Goal: Find specific page/section: Find specific page/section

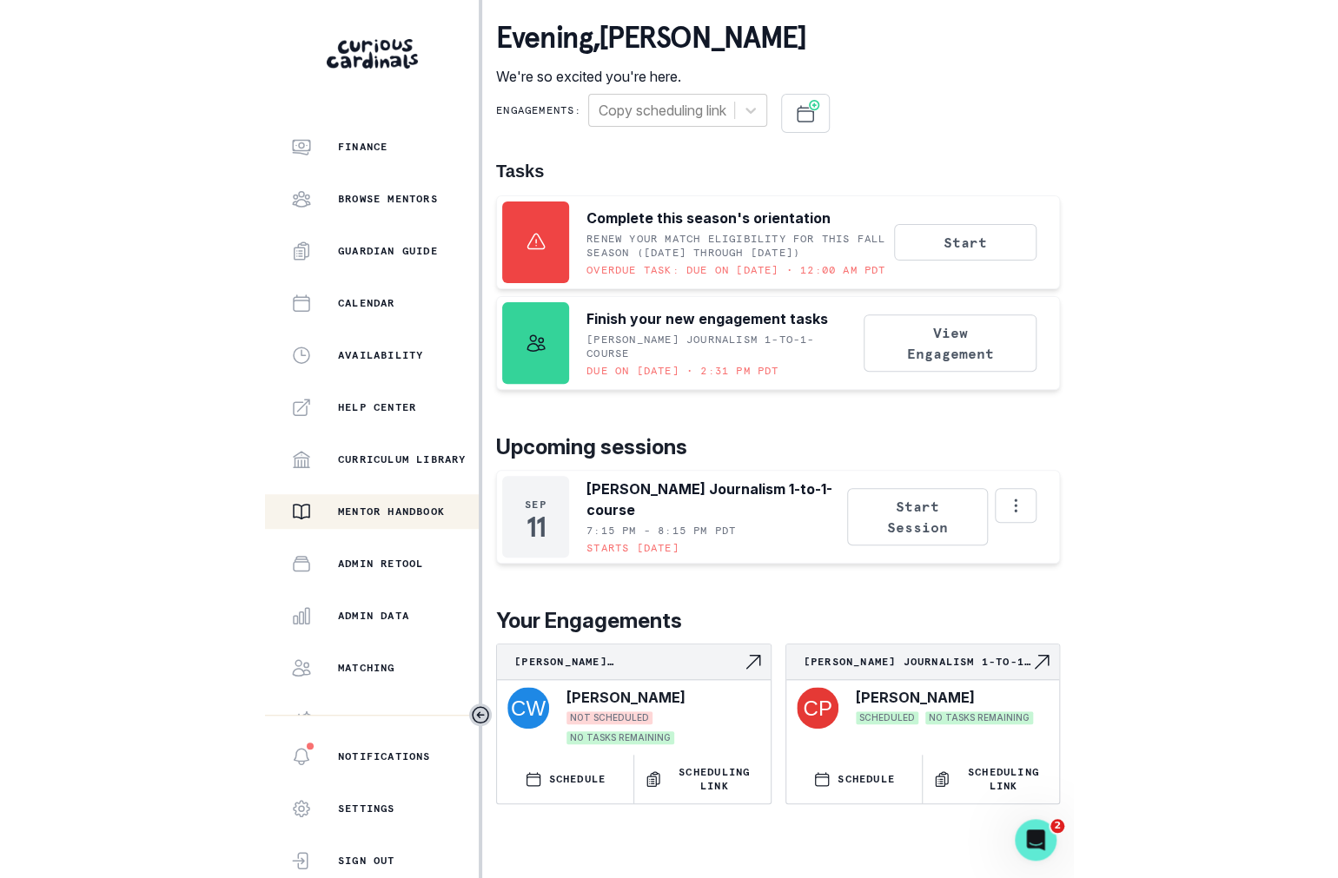
scroll to position [188, 0]
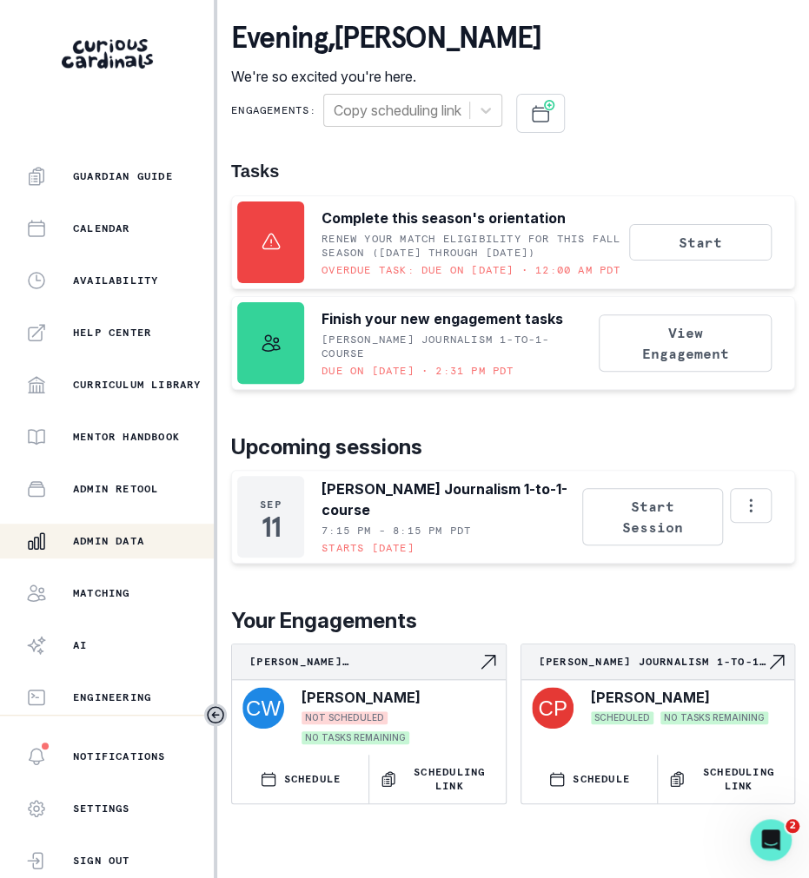
click at [133, 552] on button "Admin Data" at bounding box center [107, 541] width 214 height 35
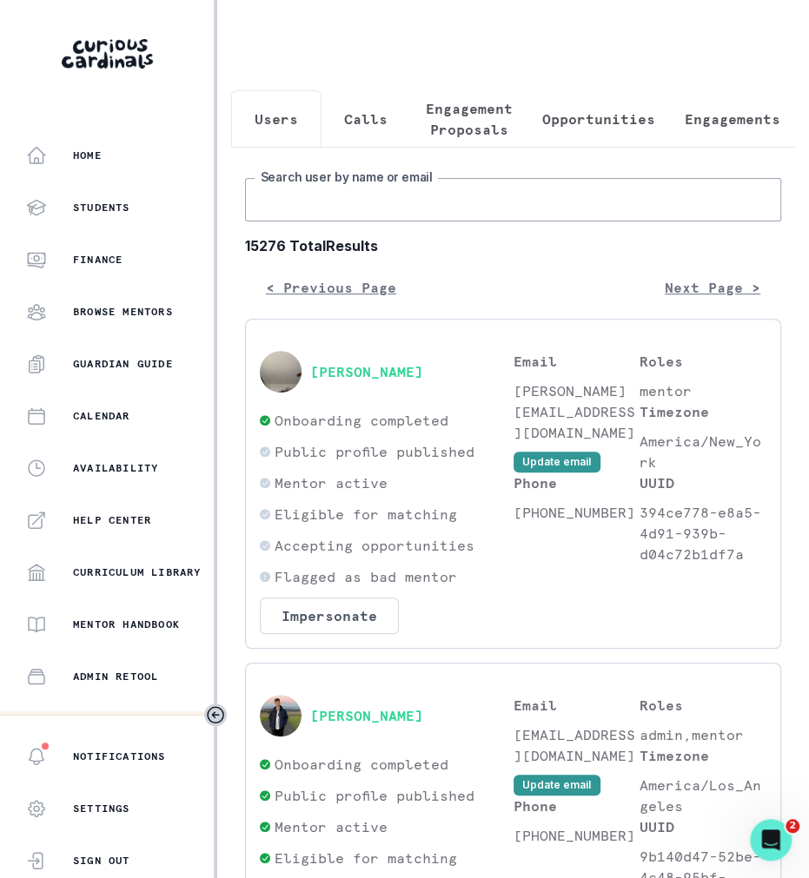
click at [346, 194] on input "Search user by name or email" at bounding box center [513, 199] width 536 height 43
type input "[PERSON_NAME]"
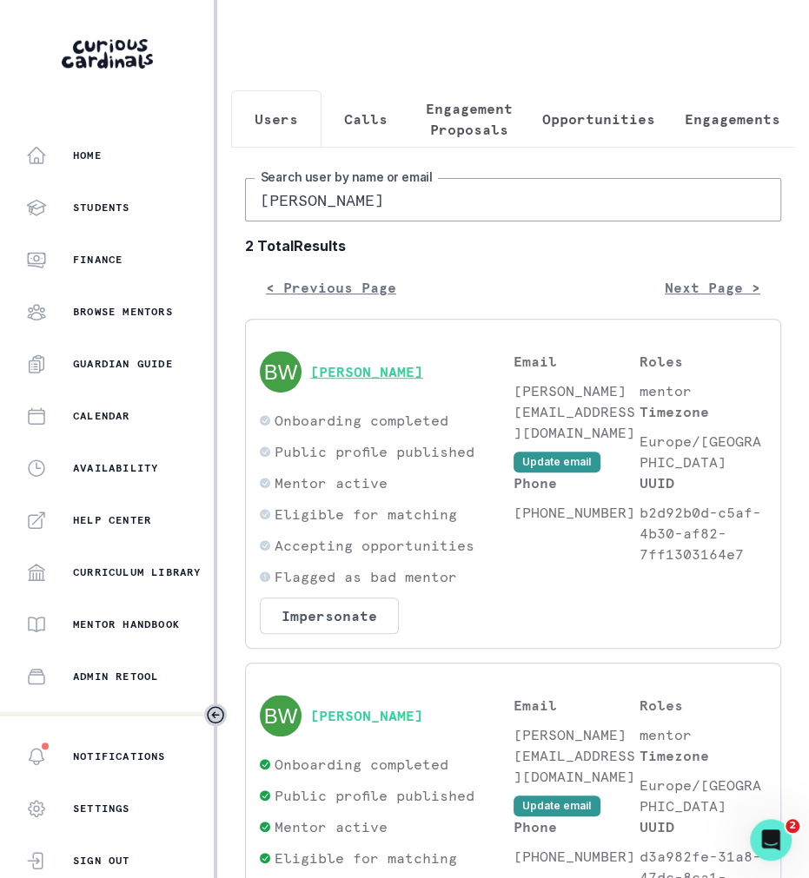
click at [335, 368] on button "[PERSON_NAME]" at bounding box center [366, 371] width 113 height 17
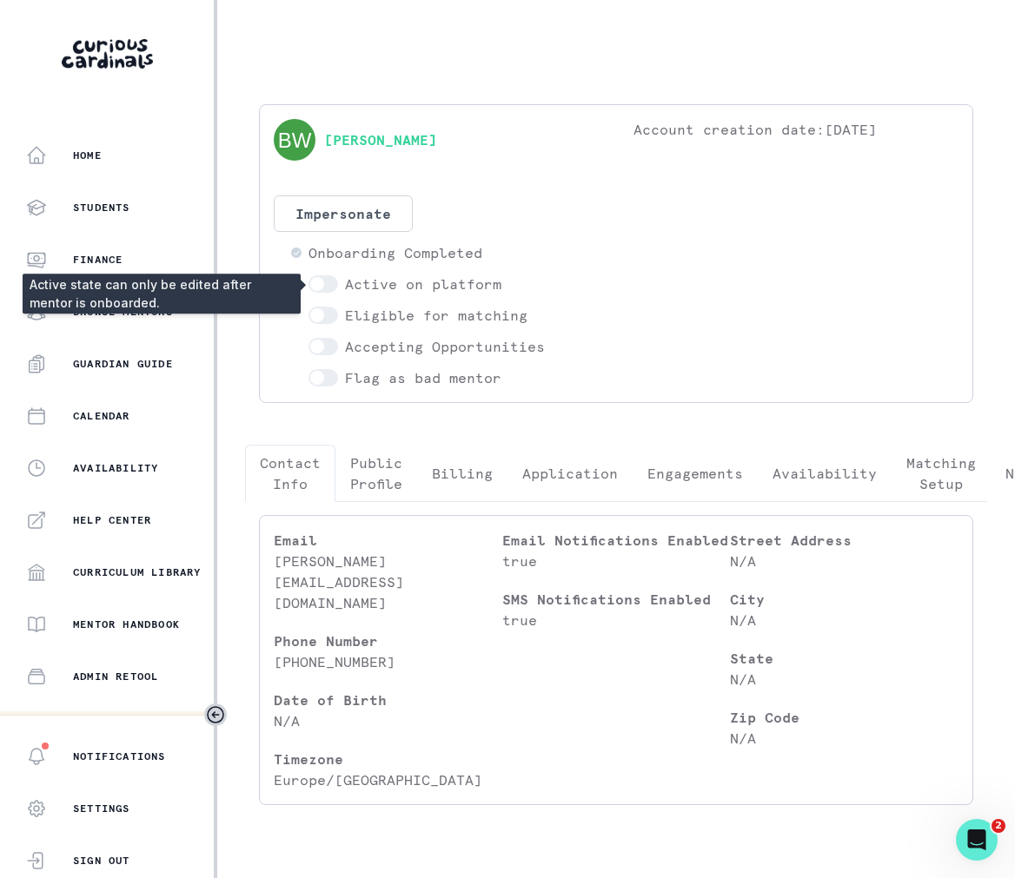
drag, startPoint x: 1011, startPoint y: 155, endPoint x: 1203, endPoint y: 154, distance: 192.9
click at [808, 154] on html "Home Students Finance Browse Mentors Guardian Guide Calendar Availability Help …" at bounding box center [507, 439] width 1015 height 878
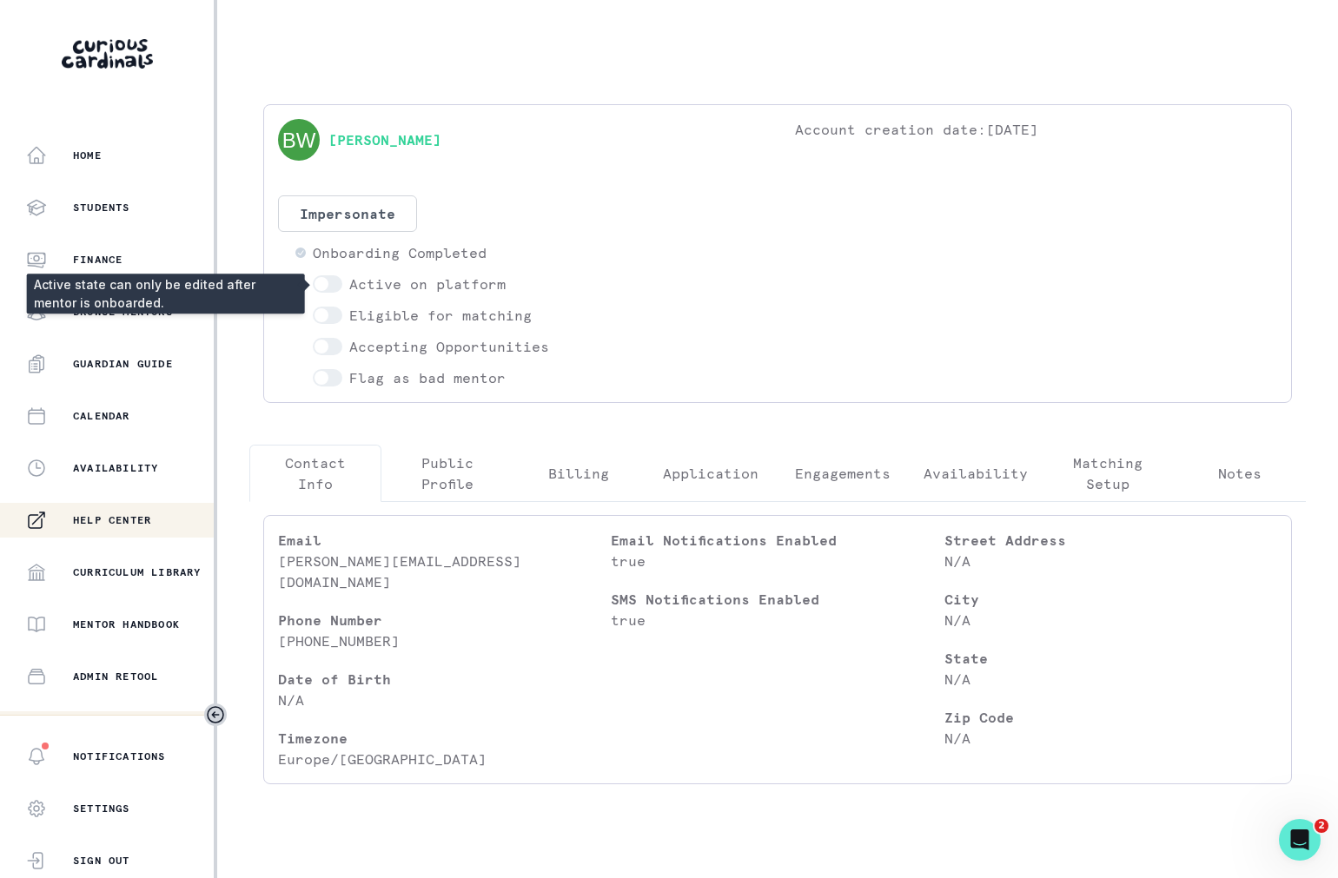
scroll to position [188, 0]
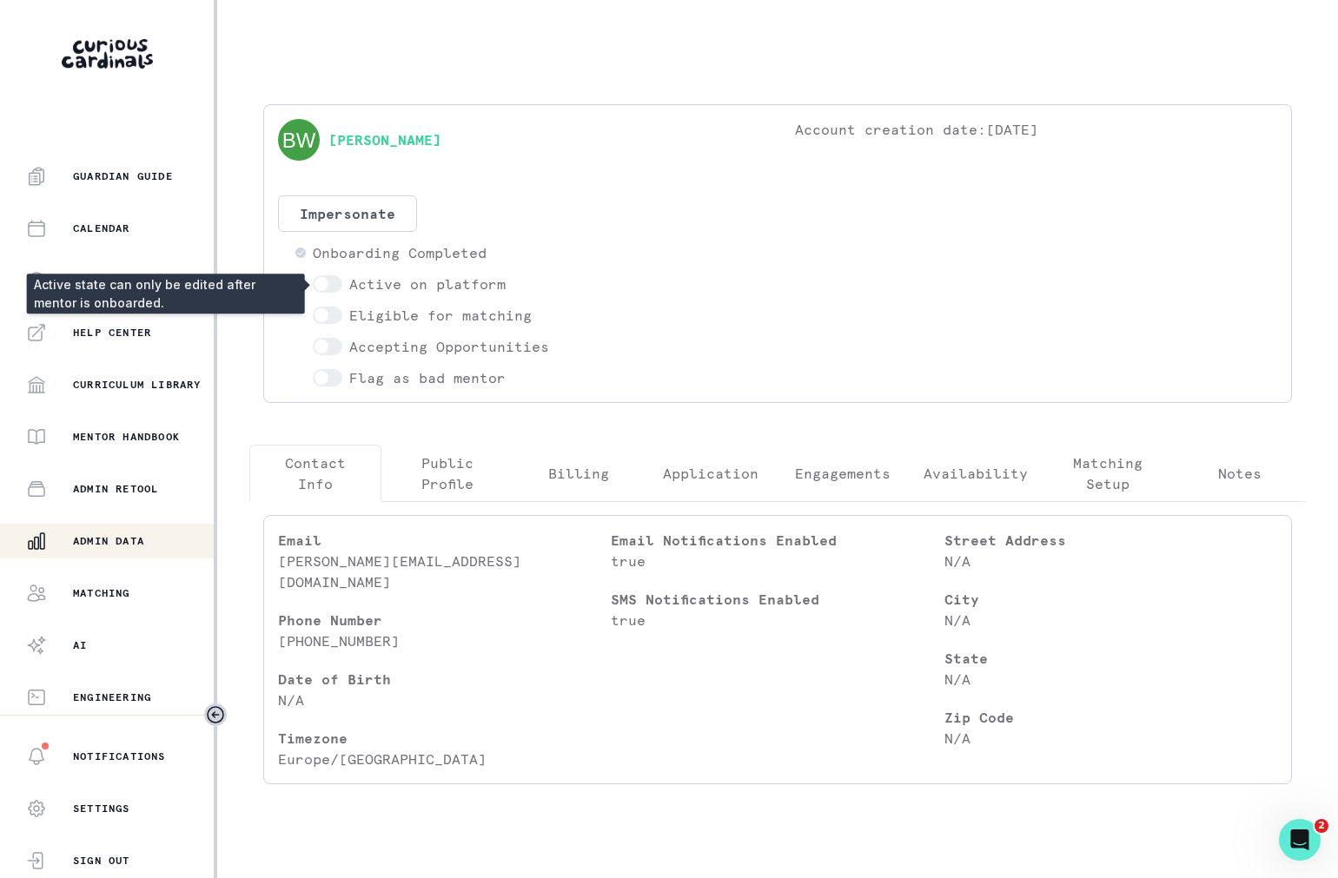
click at [97, 536] on p "Admin Data" at bounding box center [108, 541] width 71 height 14
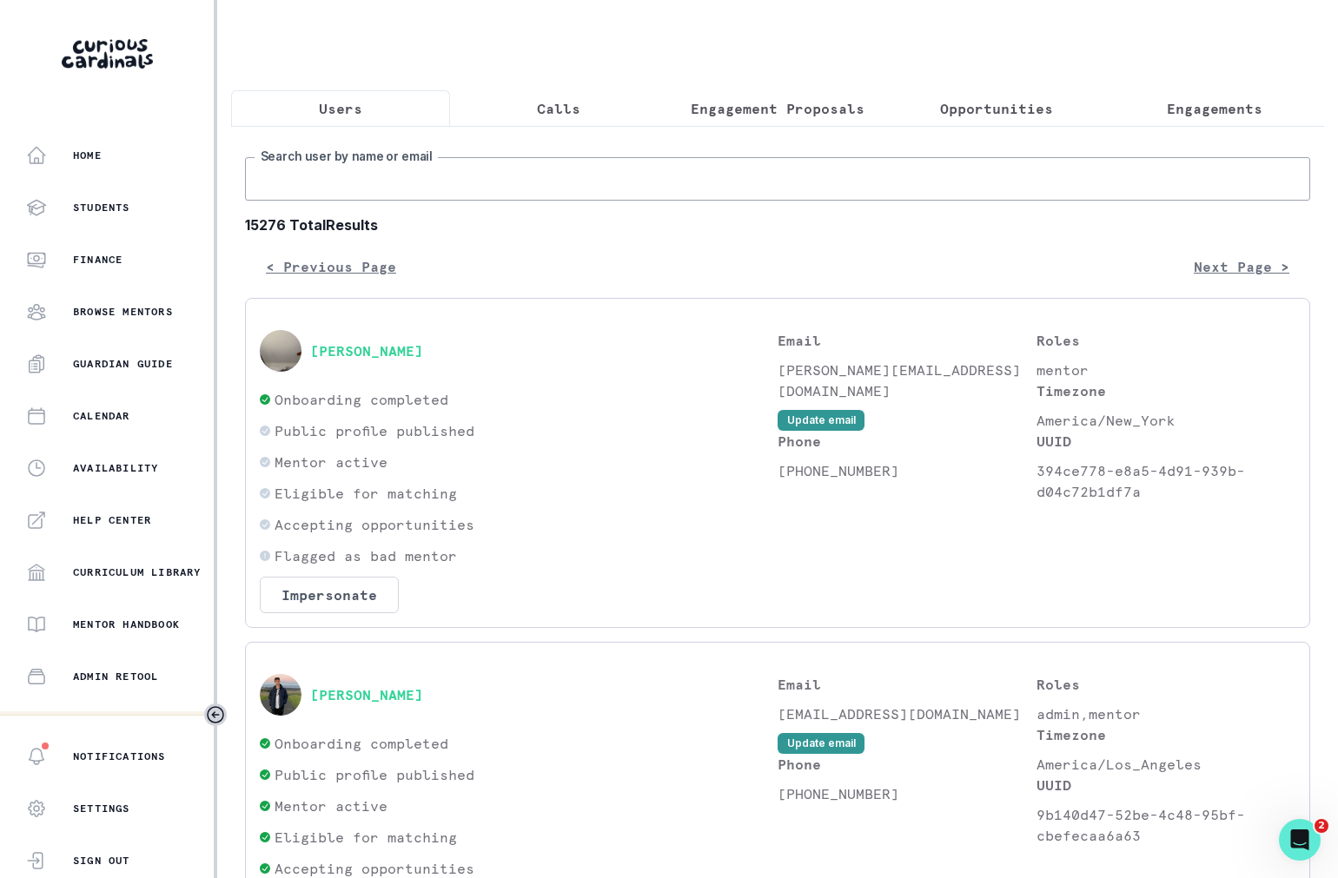
click at [441, 176] on input "Search user by name or email" at bounding box center [777, 178] width 1065 height 43
type input "[PERSON_NAME]"
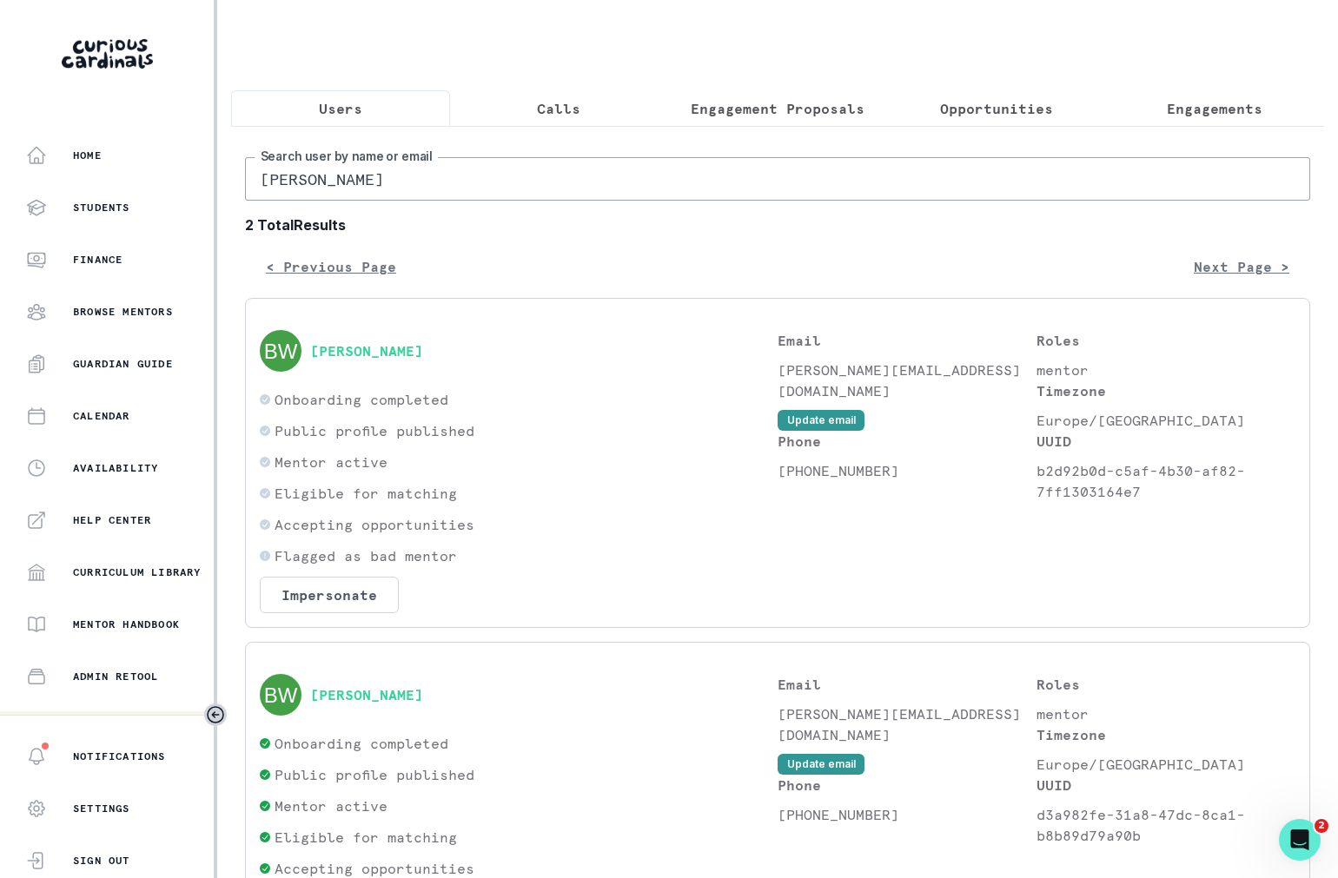
scroll to position [158, 0]
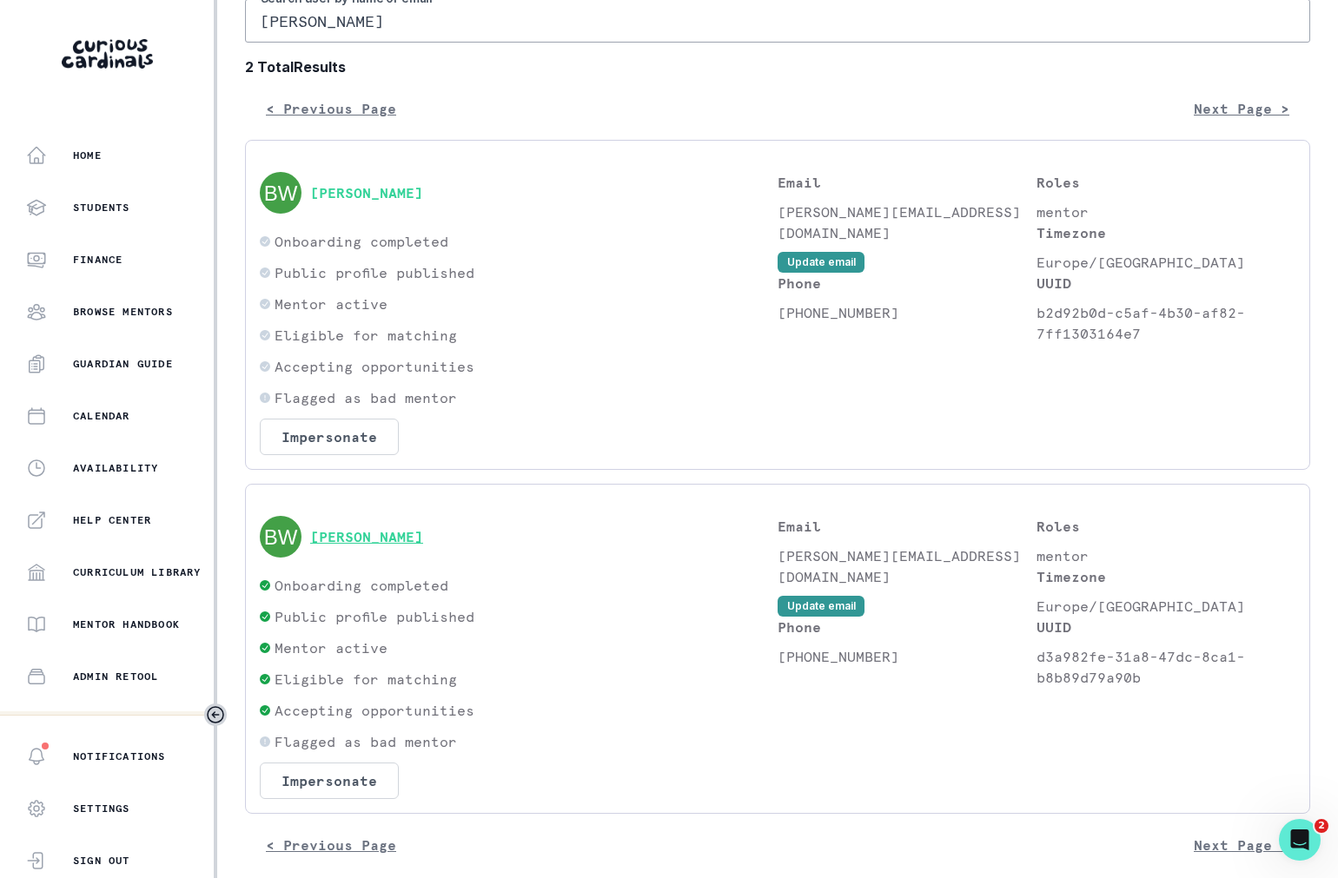
click at [383, 536] on button "[PERSON_NAME]" at bounding box center [366, 536] width 113 height 17
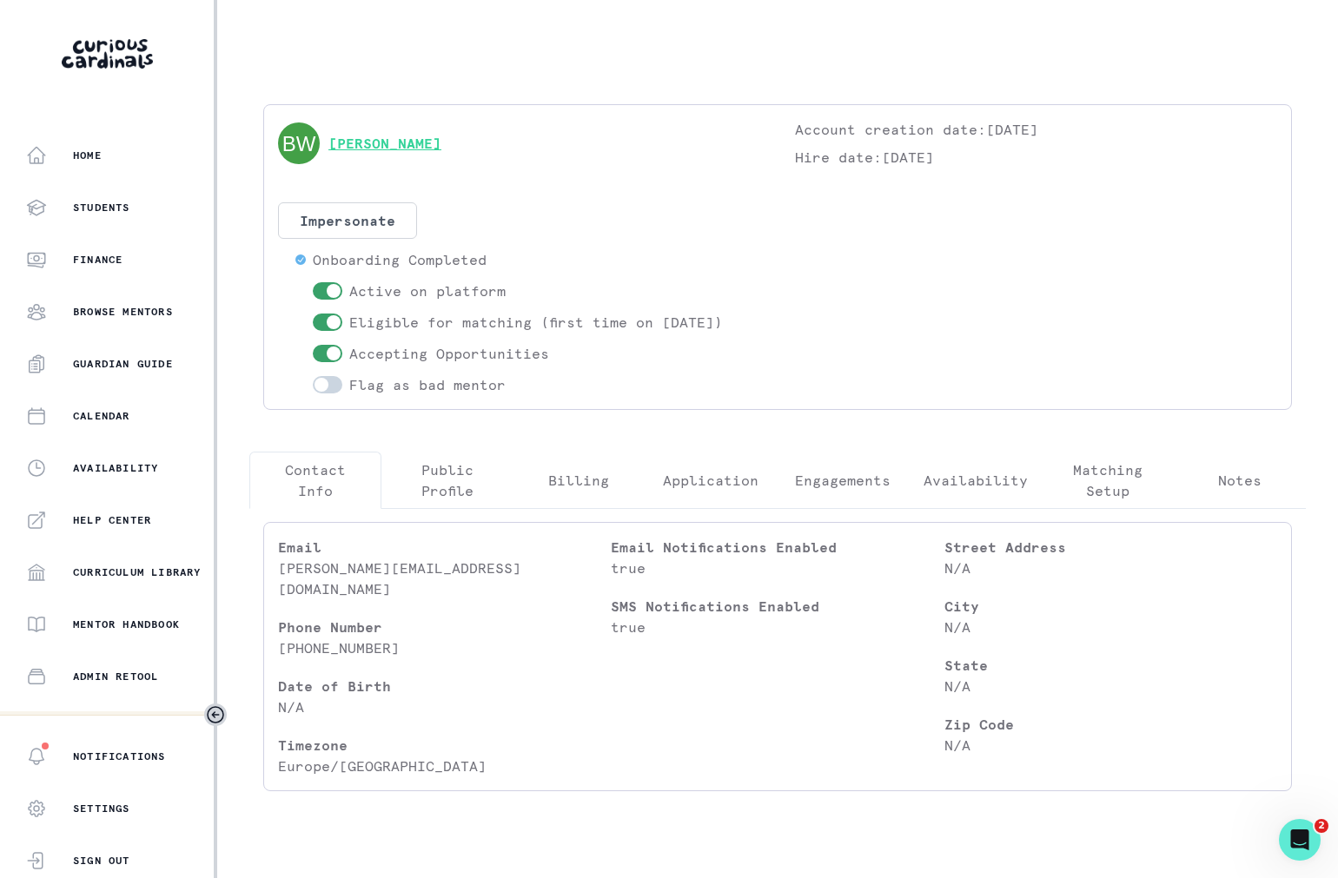
click at [388, 148] on link "[PERSON_NAME]" at bounding box center [384, 143] width 113 height 21
